Goal: Task Accomplishment & Management: Manage account settings

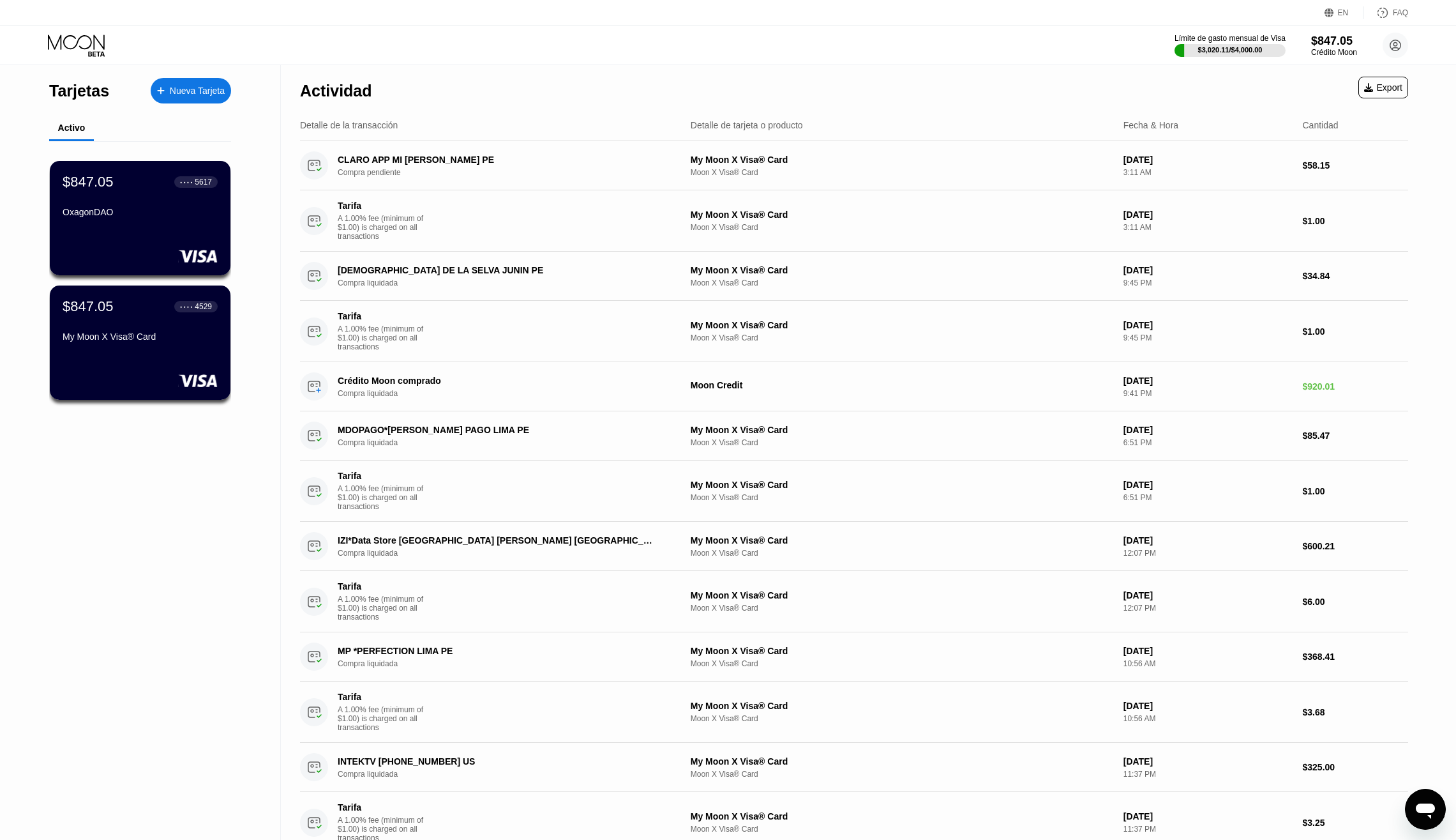
click at [128, 342] on div "My Moon X Visa® Card" at bounding box center [140, 336] width 155 height 10
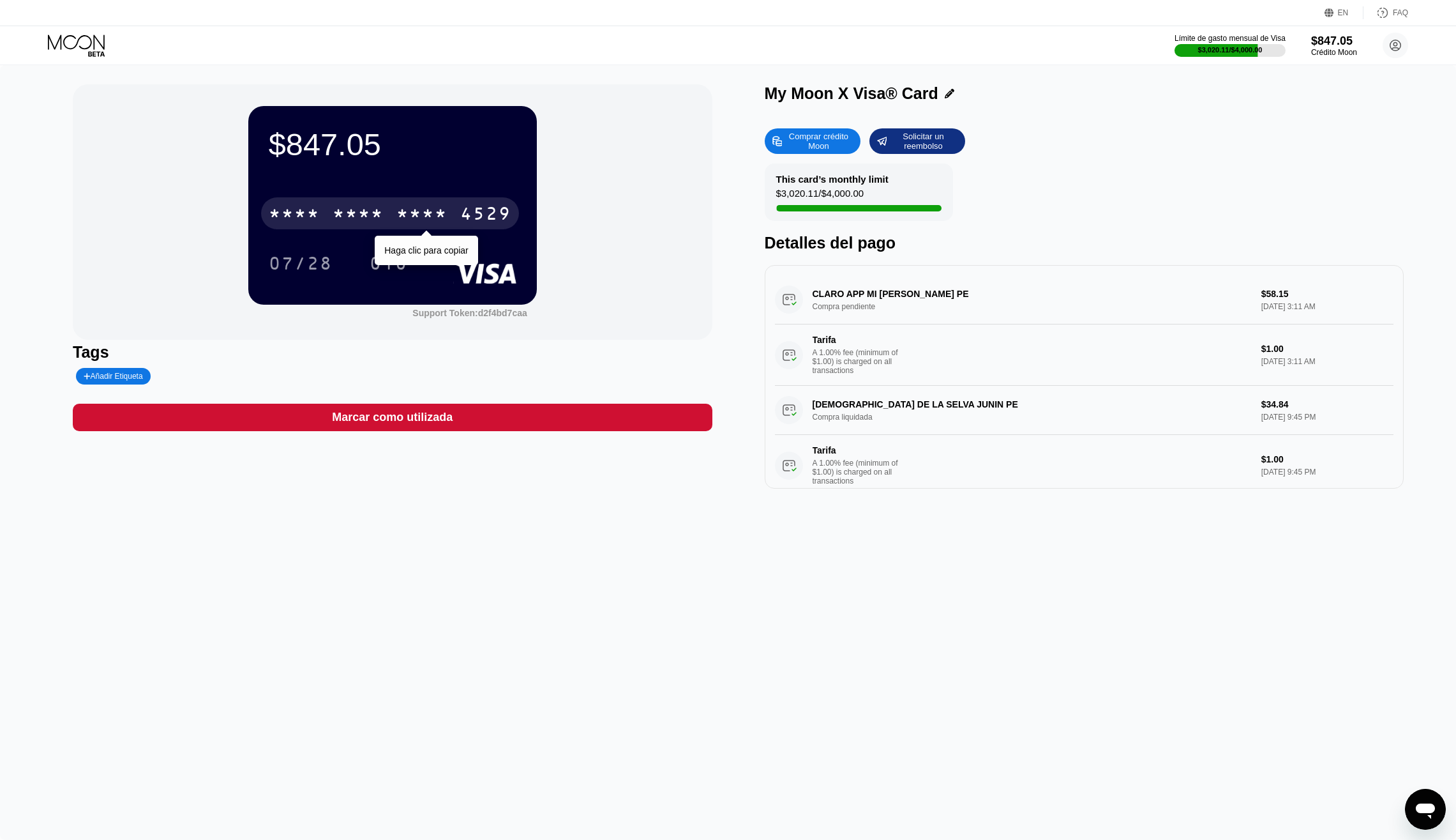
click at [444, 212] on div "* * * *" at bounding box center [422, 215] width 51 height 20
click at [426, 216] on div "2426" at bounding box center [422, 215] width 51 height 20
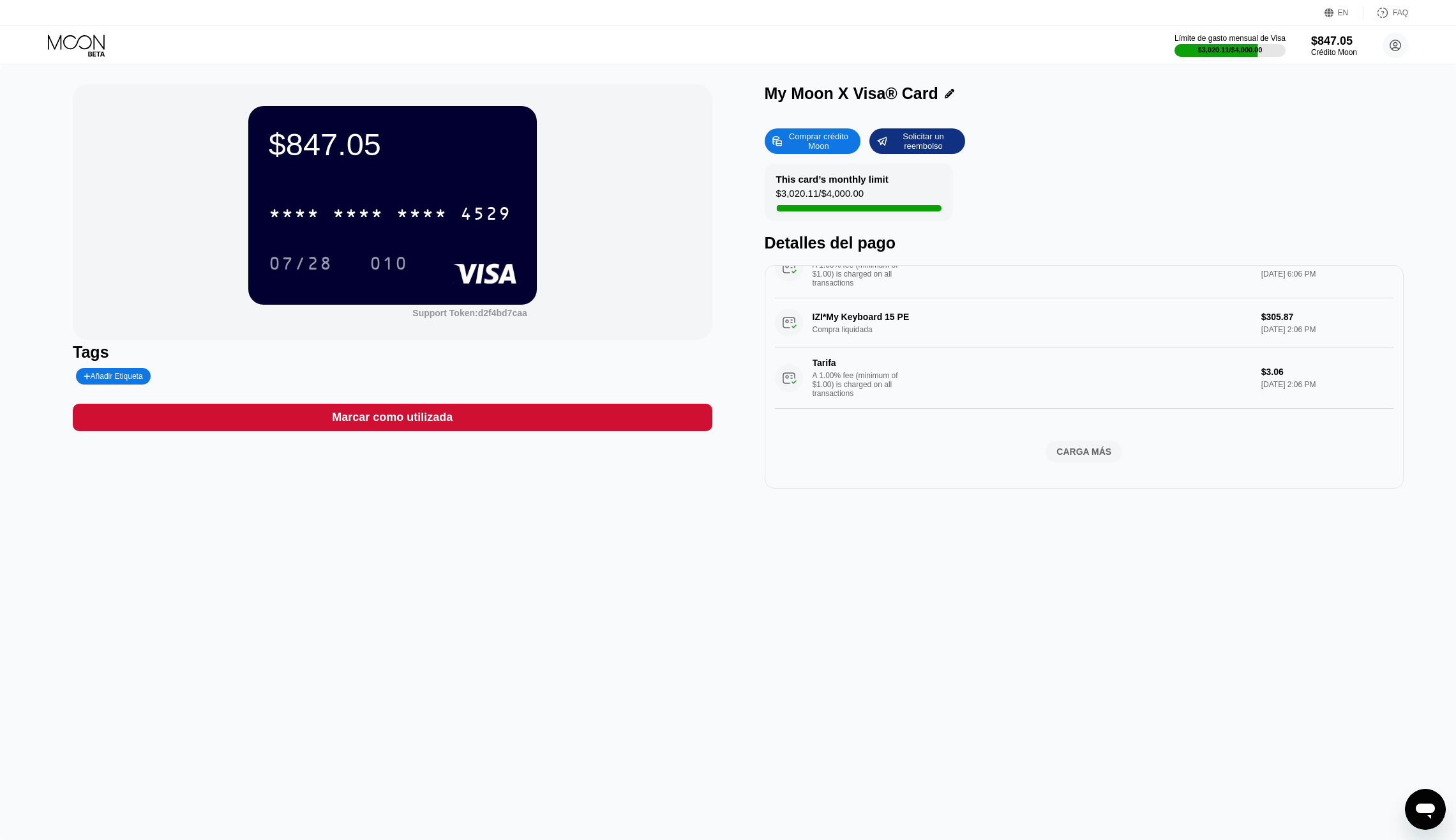
click at [1092, 446] on div "CARGA MÁS" at bounding box center [1084, 451] width 55 height 12
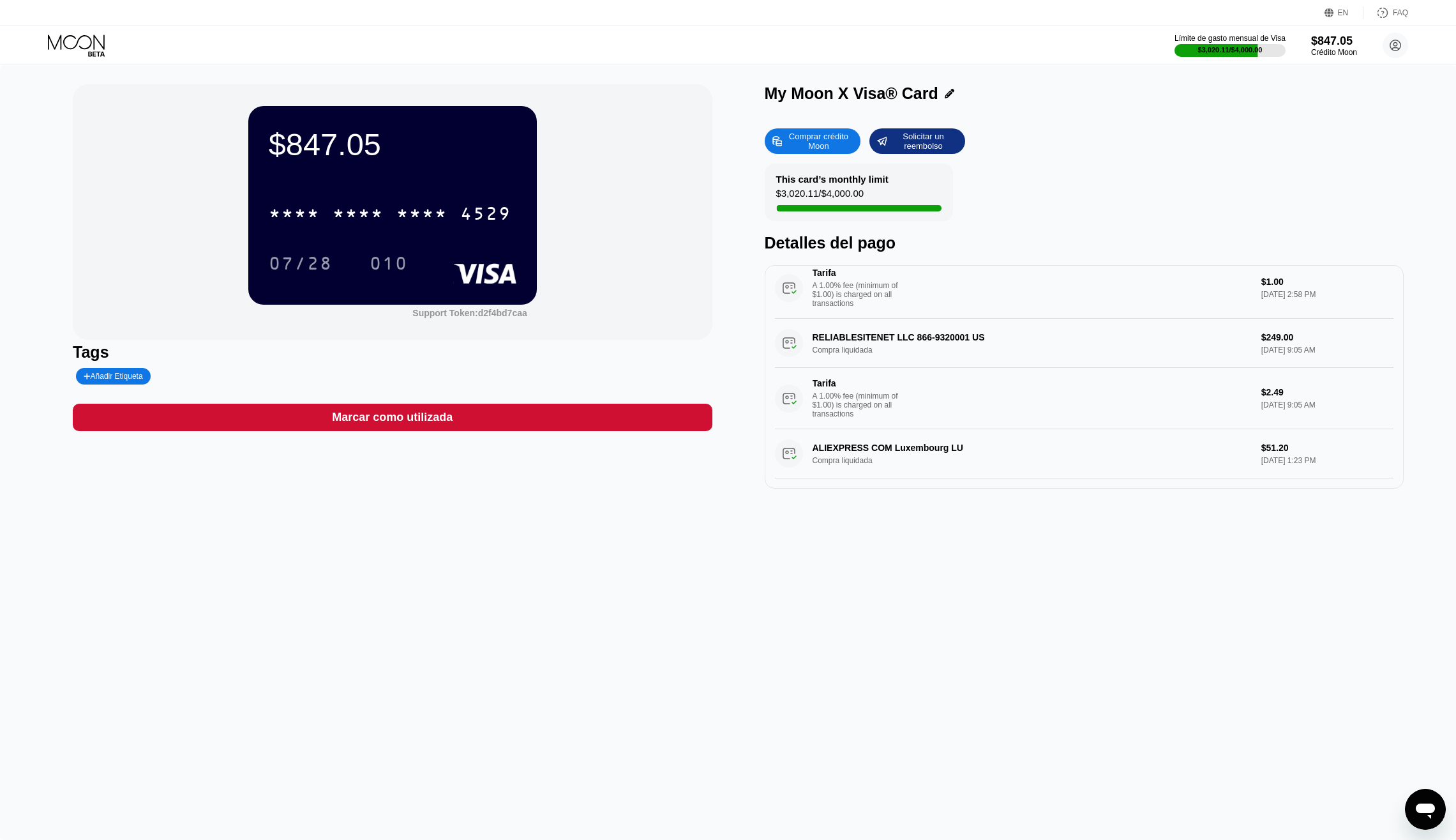
scroll to position [2525, 0]
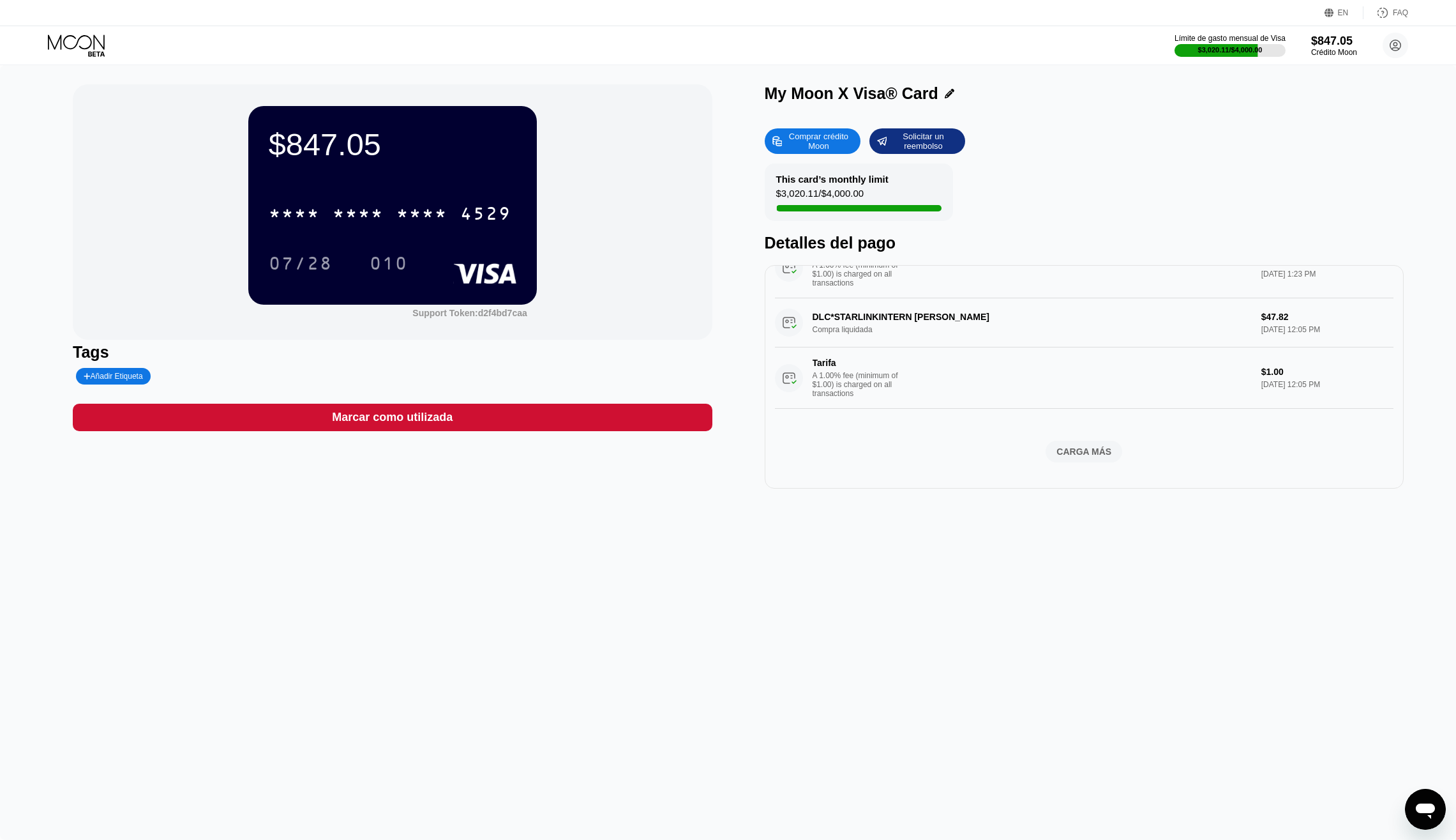
click at [1069, 446] on div "CARGA MÁS" at bounding box center [1084, 451] width 55 height 12
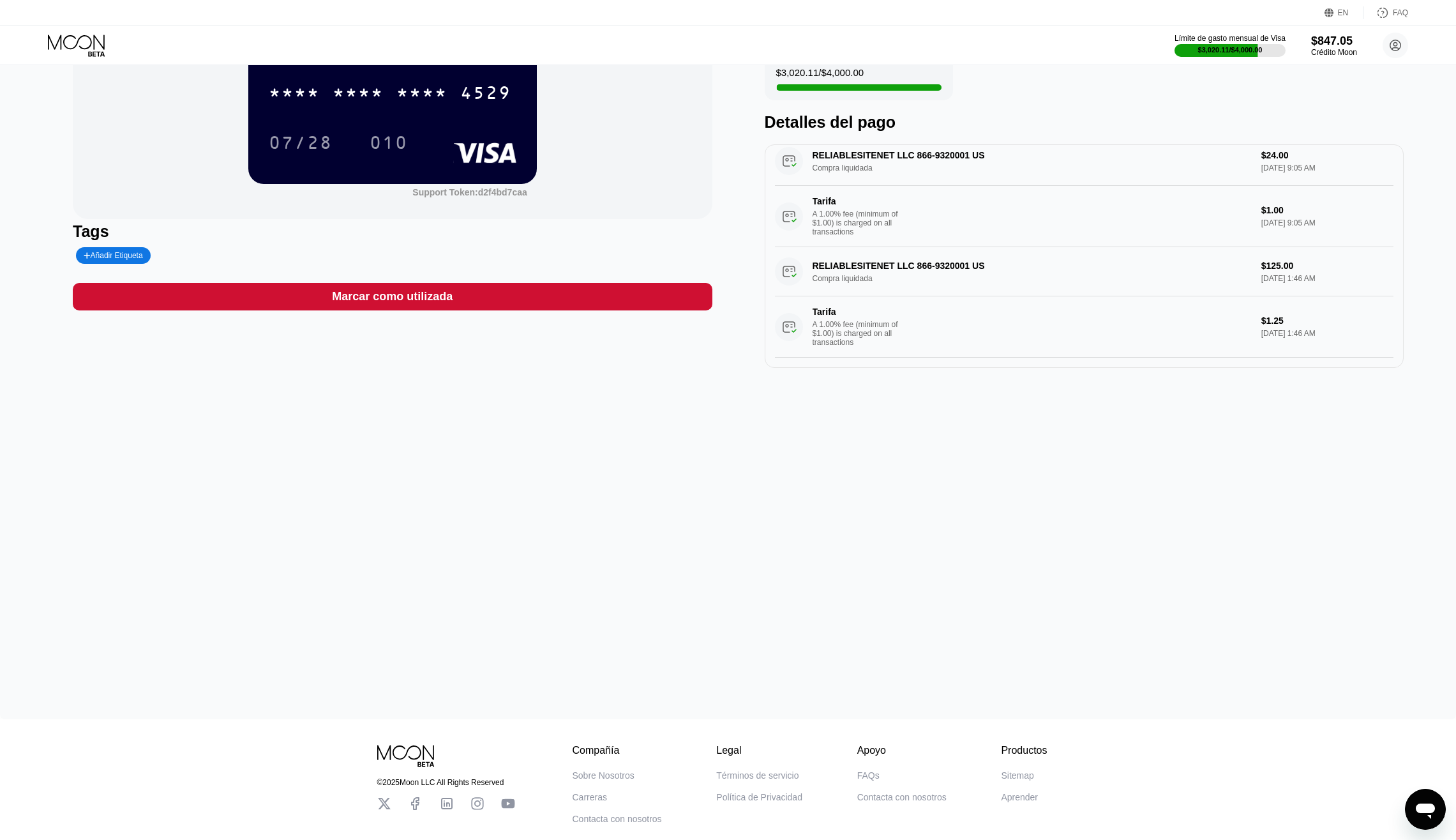
scroll to position [25, 0]
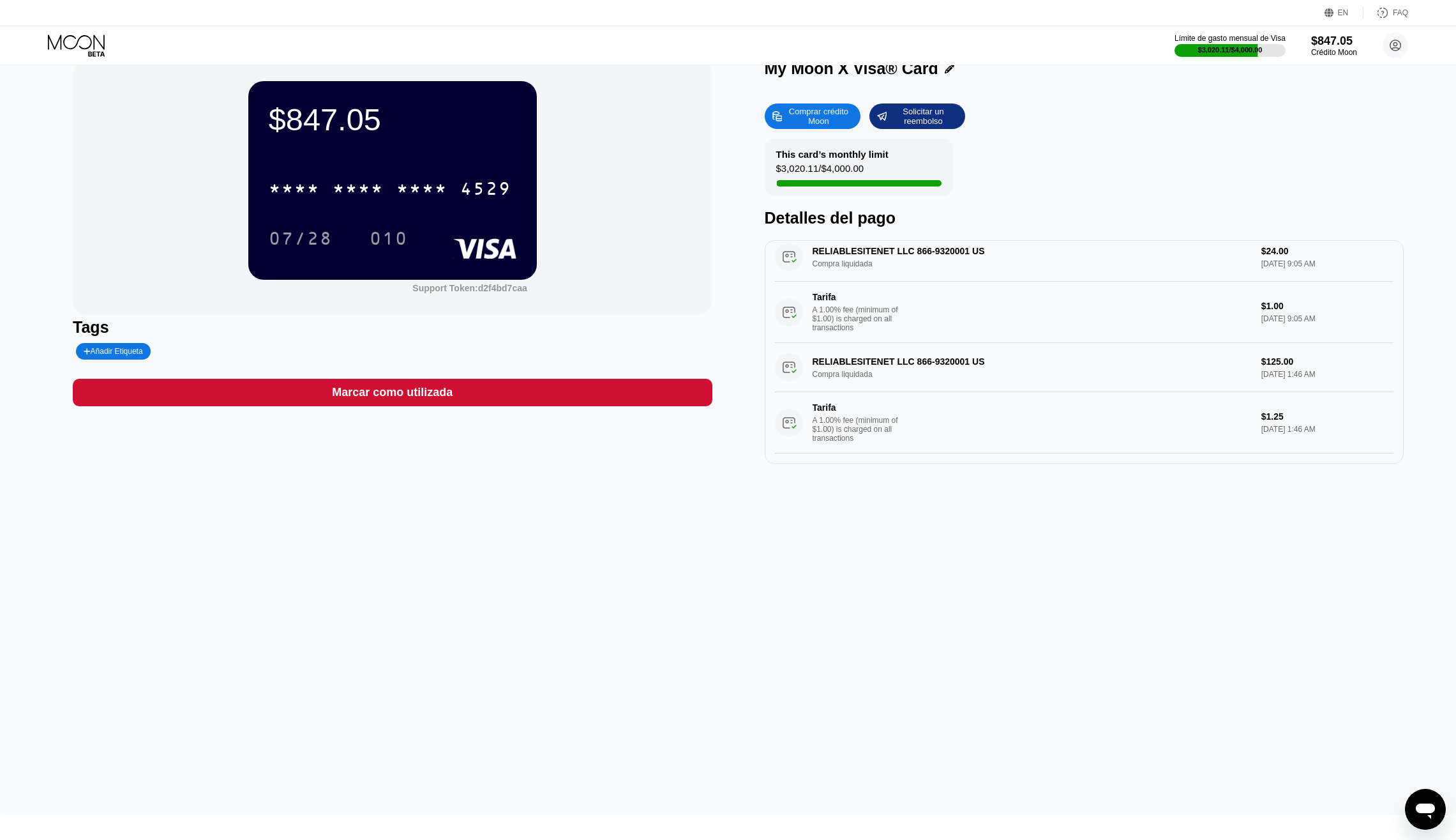
click at [1073, 504] on div "$847.05 * * * * * * * * * * * * 4529 07/28 010 Support Token: d2f4bd7caa Tags A…" at bounding box center [728, 427] width 1456 height 774
click at [470, 512] on div "$847.05 * * * * * * * * * * * * 4529 07/28 010 Support Token: d2f4bd7caa Tags A…" at bounding box center [728, 427] width 1456 height 774
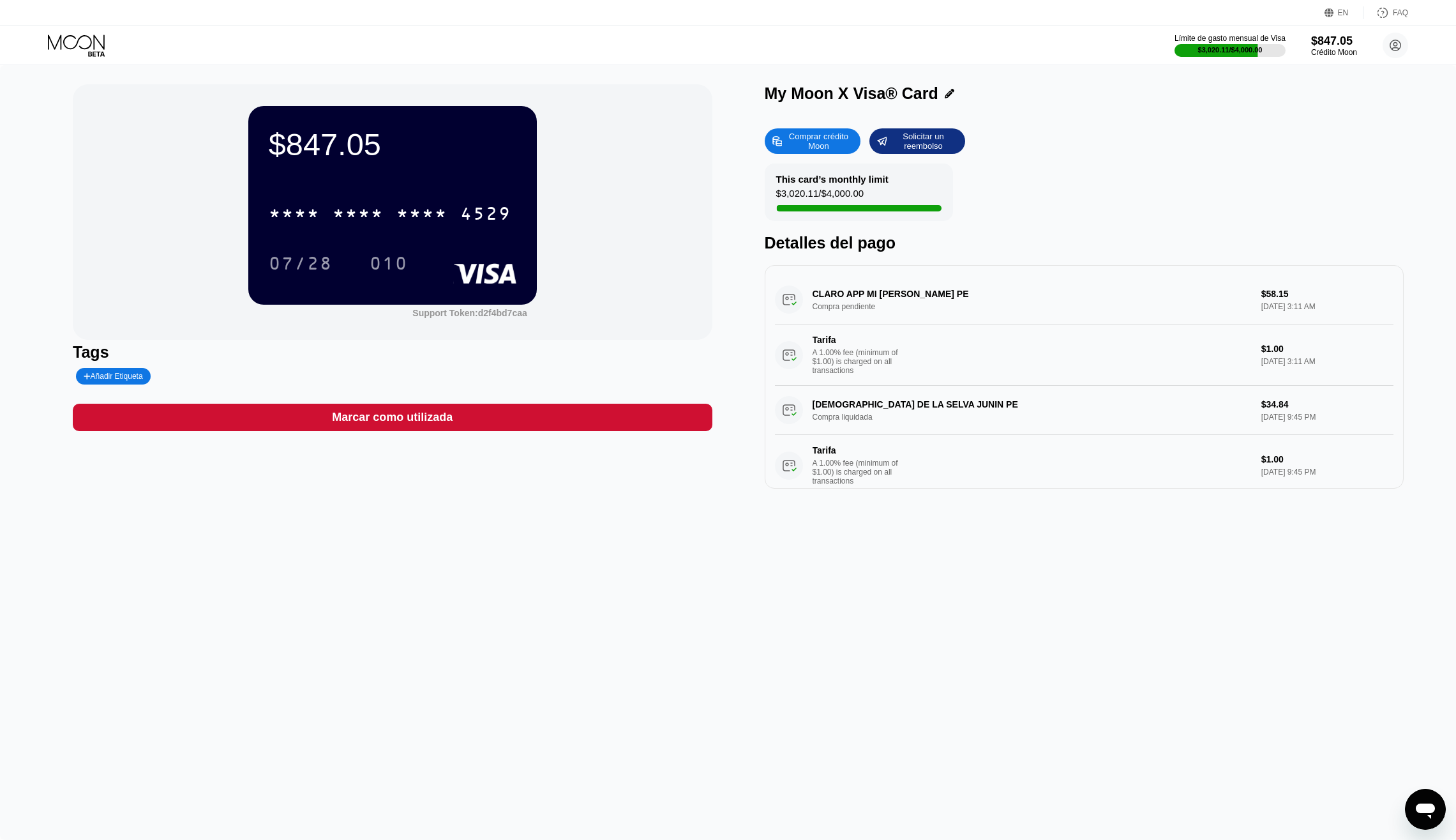
click at [91, 45] on icon at bounding box center [77, 46] width 59 height 23
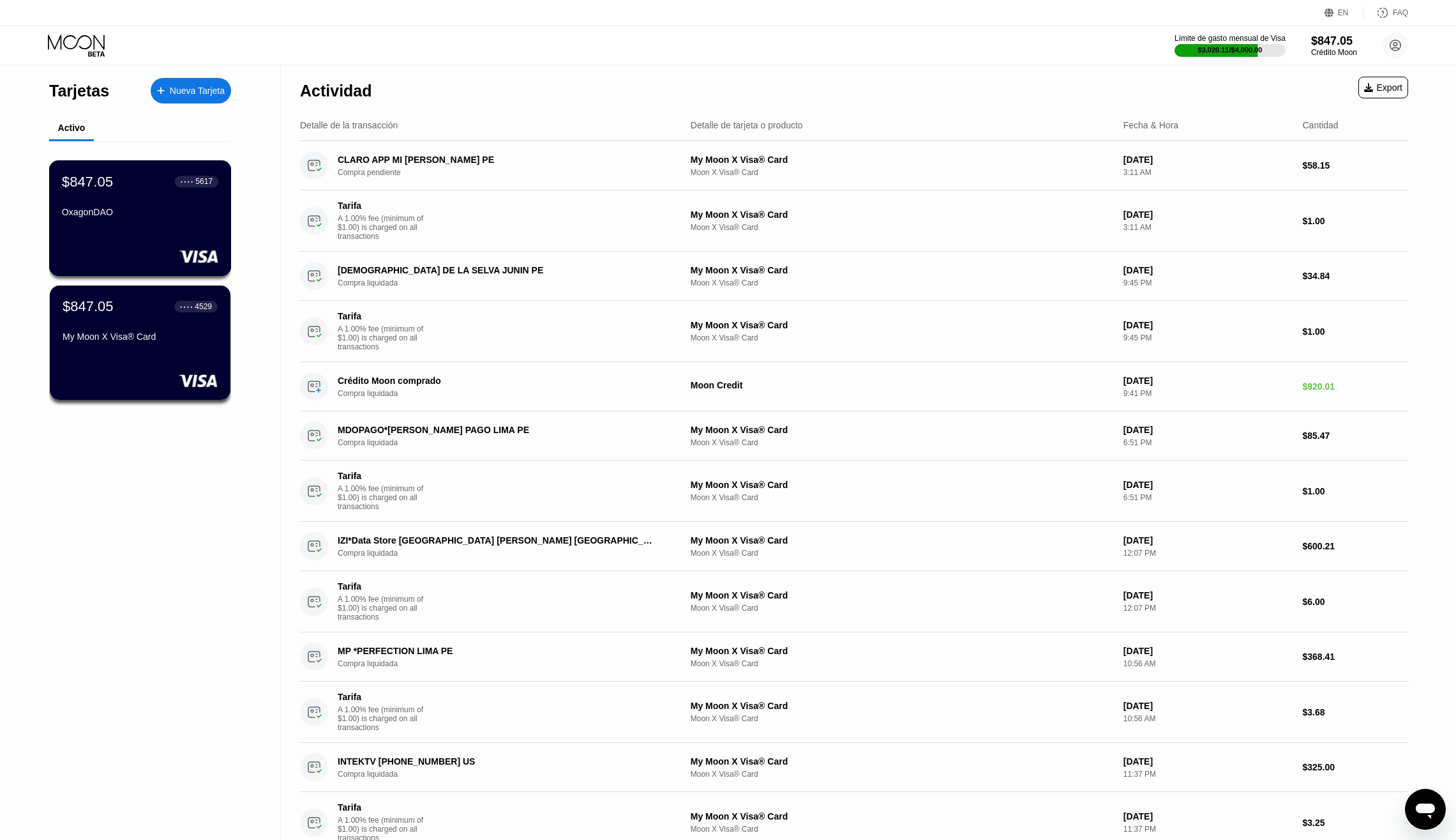
click at [142, 209] on div "OxagonDAO" at bounding box center [140, 211] width 157 height 10
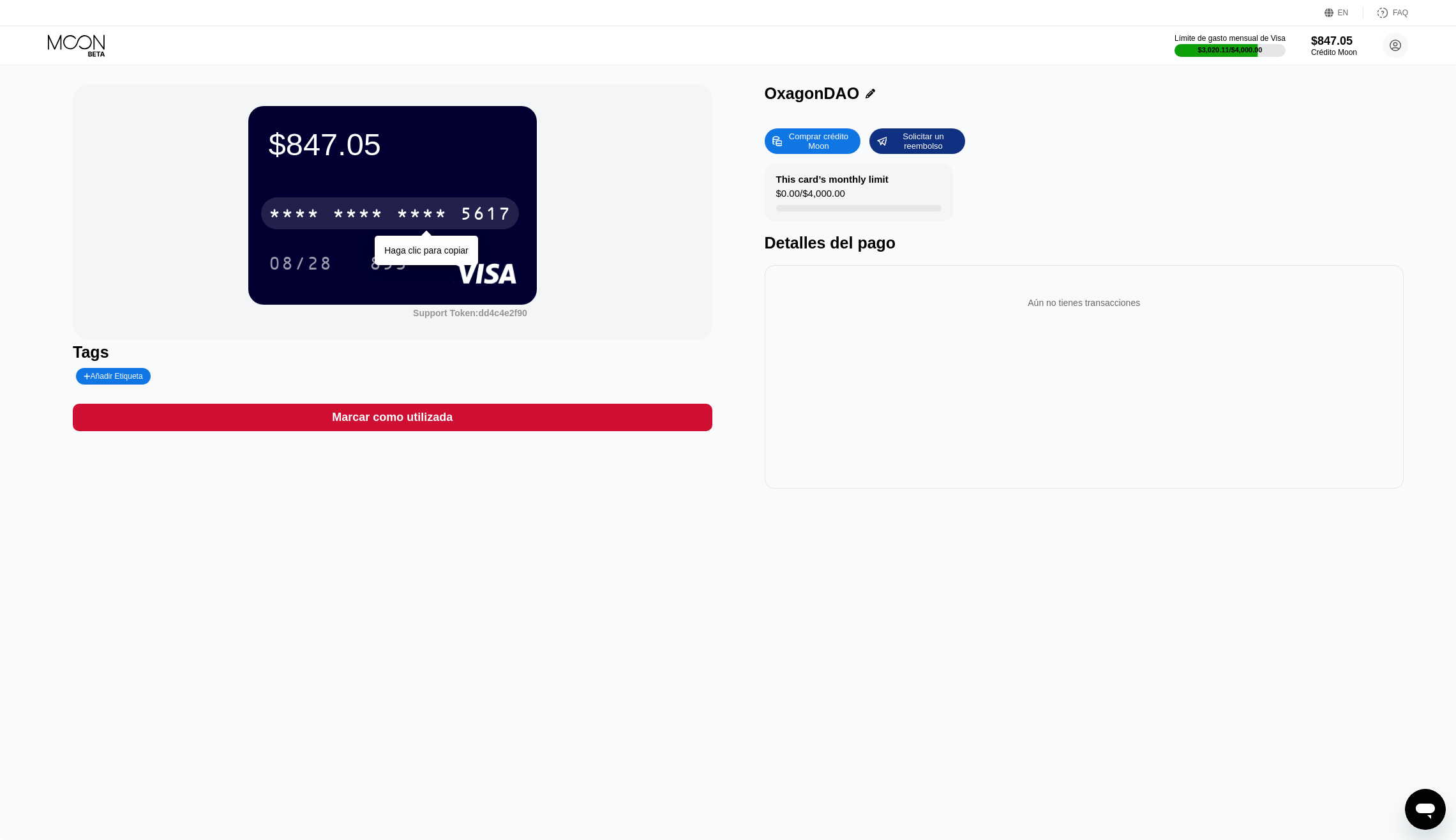
click at [406, 210] on div "* * * *" at bounding box center [422, 215] width 51 height 20
